Goal: Browse casually

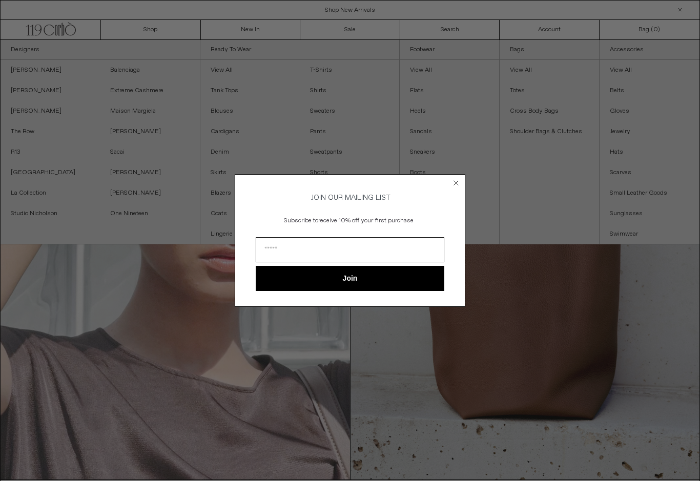
click at [460, 180] on circle "Close dialog" at bounding box center [456, 183] width 10 height 10
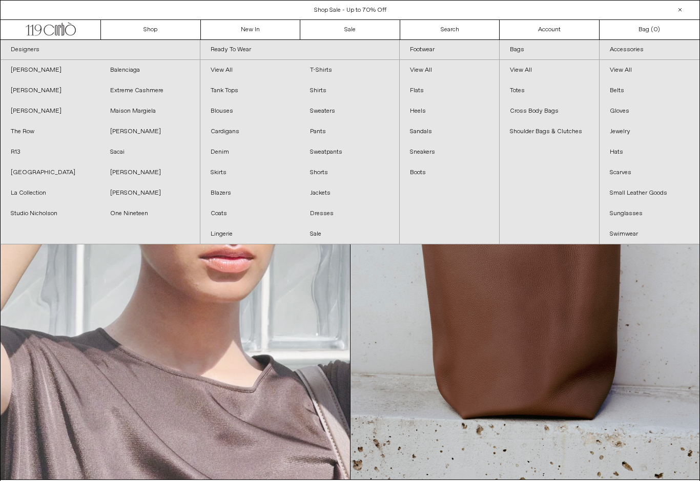
click at [31, 72] on link "[PERSON_NAME]" at bounding box center [50, 70] width 99 height 20
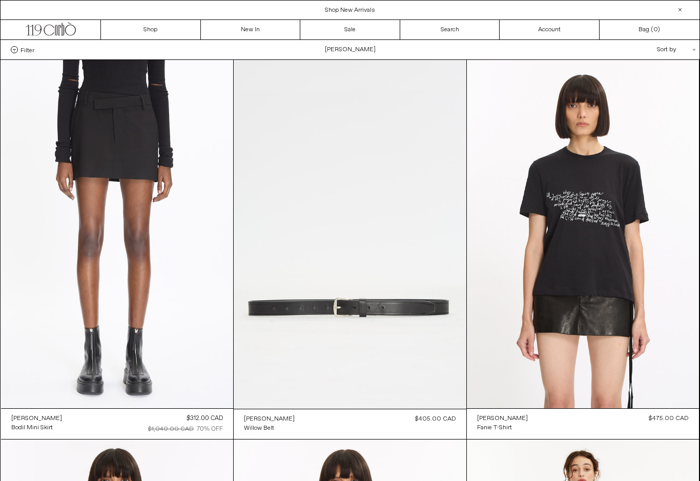
click at [263, 30] on link "New In" at bounding box center [251, 29] width 100 height 19
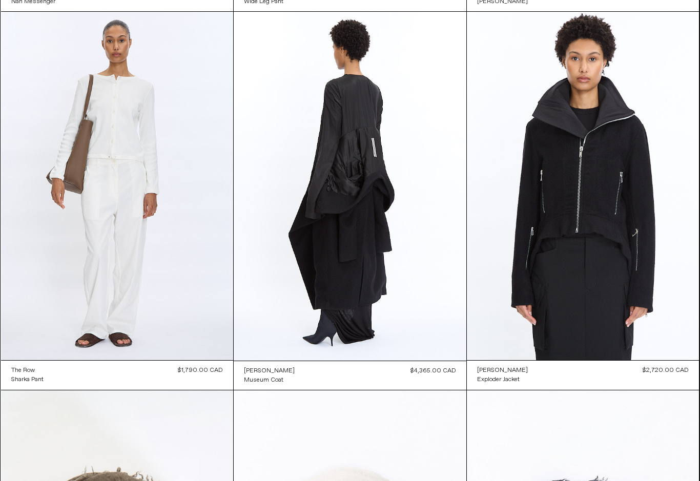
scroll to position [804, 0]
